Goal: Transaction & Acquisition: Obtain resource

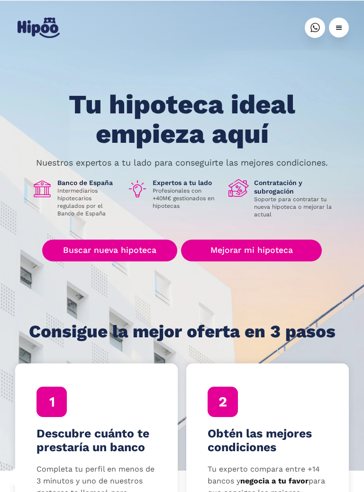
click at [135, 257] on link "Buscar nueva hipoteca" at bounding box center [109, 251] width 135 height 22
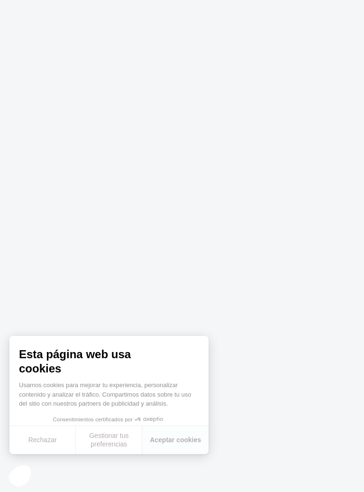
click at [193, 265] on body at bounding box center [182, 246] width 364 height 492
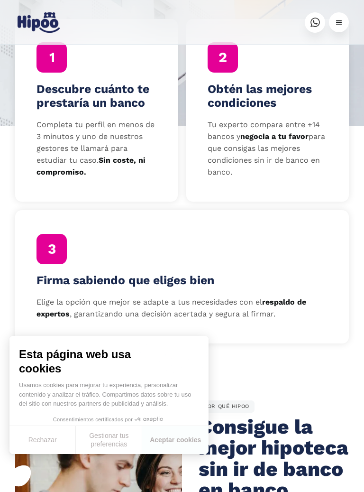
scroll to position [344, 0]
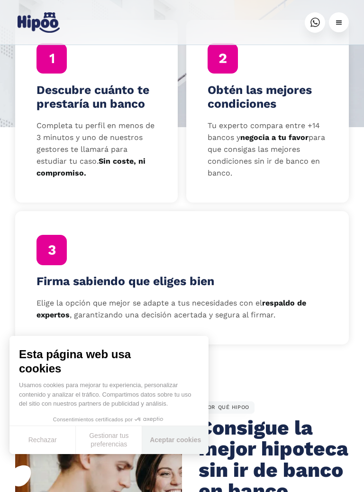
click at [188, 440] on button "Aceptar cookies" at bounding box center [175, 440] width 66 height 28
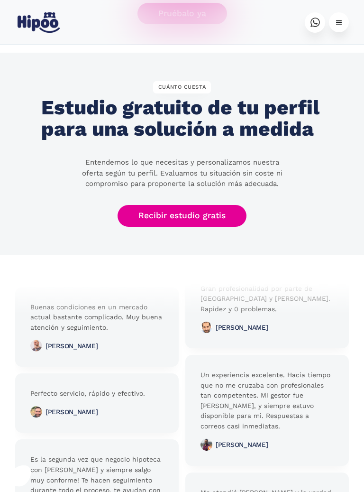
scroll to position [2085, 0]
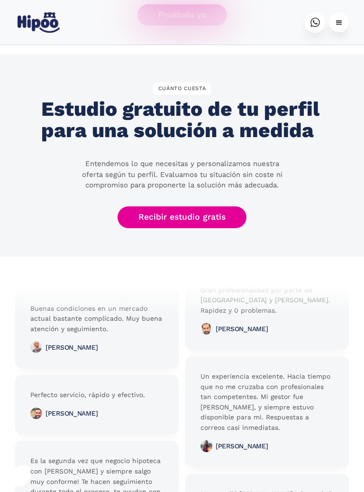
click at [226, 225] on link "Recibir estudio gratis" at bounding box center [182, 217] width 129 height 22
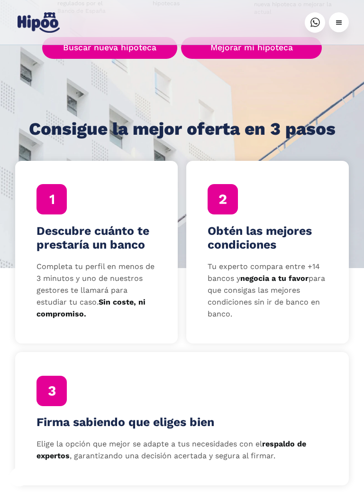
scroll to position [0, 0]
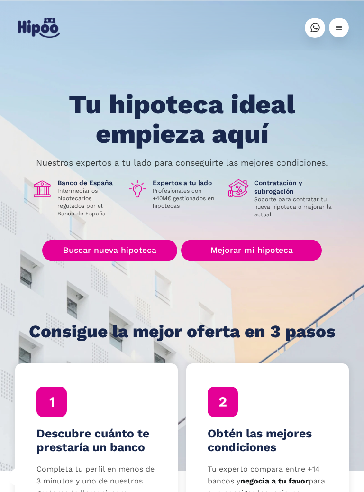
click at [152, 259] on link "Buscar nueva hipoteca" at bounding box center [109, 251] width 135 height 22
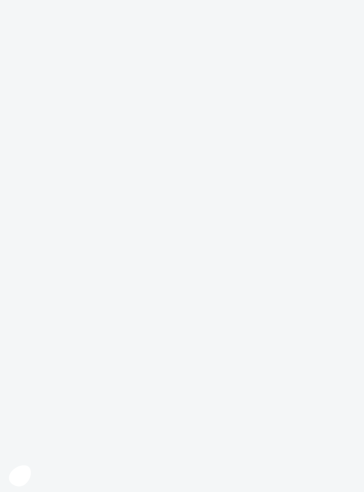
click at [177, 243] on body at bounding box center [182, 246] width 364 height 492
